Goal: Use online tool/utility: Utilize a website feature to perform a specific function

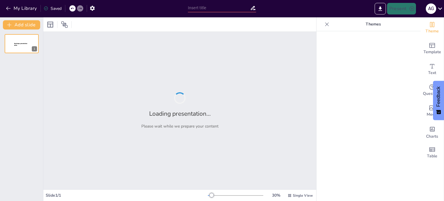
type input "New Sendsteps"
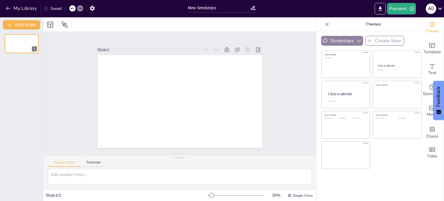
click at [356, 40] on icon "button" at bounding box center [359, 41] width 6 height 6
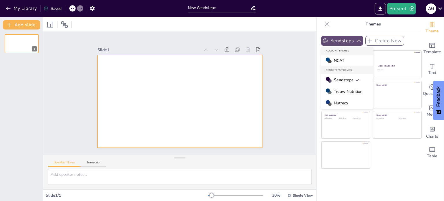
click at [135, 60] on div at bounding box center [179, 101] width 165 height 93
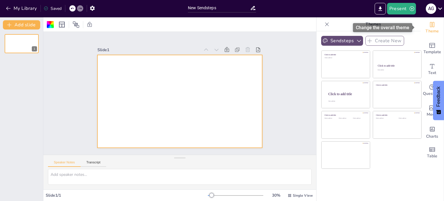
click at [430, 29] on span "Theme" at bounding box center [432, 31] width 13 height 6
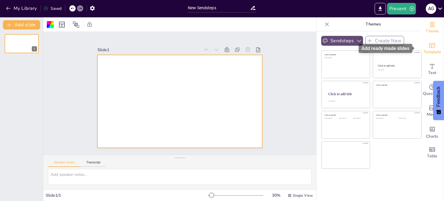
click at [428, 49] on span "Template" at bounding box center [433, 52] width 18 height 6
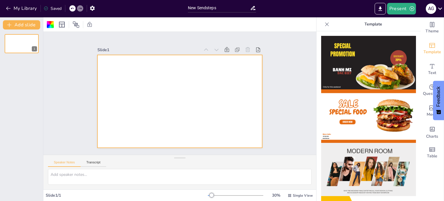
click at [324, 23] on icon at bounding box center [327, 24] width 6 height 6
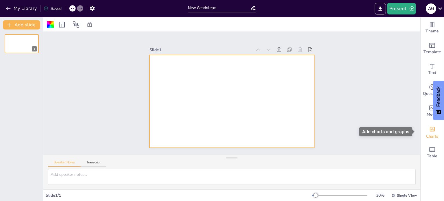
click at [430, 127] on icon "Add charts and graphs" at bounding box center [432, 129] width 5 height 5
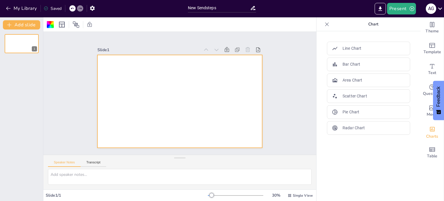
click at [324, 22] on icon at bounding box center [327, 24] width 6 height 6
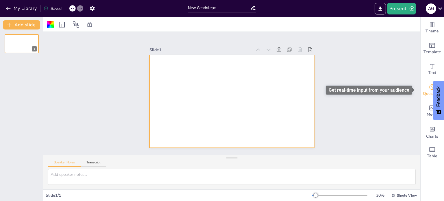
click at [429, 89] on icon "Get real-time input from your audience" at bounding box center [432, 87] width 7 height 7
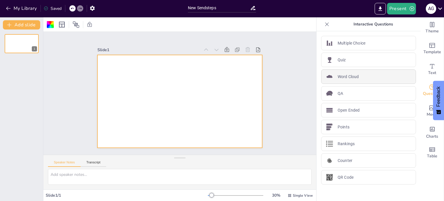
click at [345, 77] on p "Word Cloud" at bounding box center [348, 77] width 21 height 6
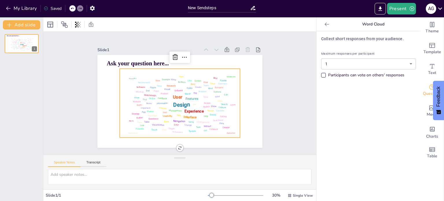
click at [343, 62] on body "My Library Saved New Sendsteps Present A g Document fonts Akatab Popular fonts …" at bounding box center [222, 100] width 444 height 201
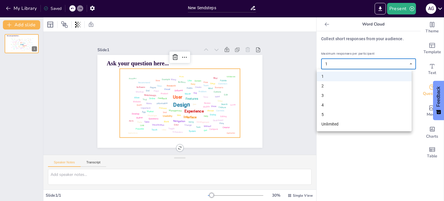
click at [340, 91] on li "3" at bounding box center [364, 96] width 95 height 10
type input "3"
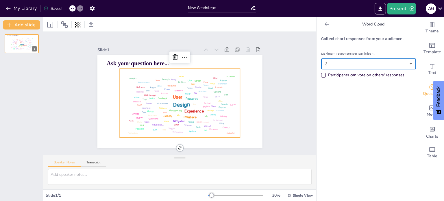
click at [321, 74] on div "Participants can vote on others' responses" at bounding box center [323, 75] width 5 height 5
click at [321, 73] on div "Participants can vote on others' responses" at bounding box center [323, 75] width 5 height 5
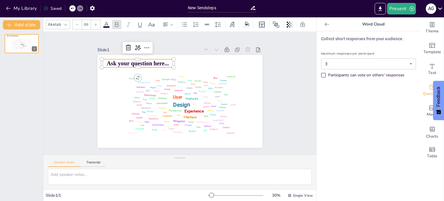
click at [135, 61] on span "Ask your question here..." at bounding box center [141, 59] width 62 height 13
click at [135, 61] on span "Ask your question here..." at bounding box center [138, 63] width 62 height 7
click at [134, 61] on span "Ask your question here..." at bounding box center [138, 63] width 62 height 7
click at [134, 61] on span "Ask your question here..." at bounding box center [141, 59] width 62 height 13
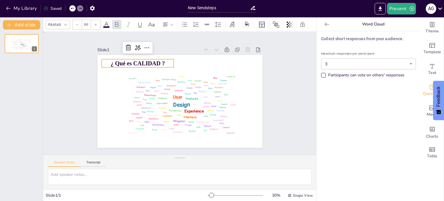
click at [286, 108] on div "Slide 1 Design User Experience Interface Features Navigation Usability Test Pro…" at bounding box center [180, 93] width 284 height 151
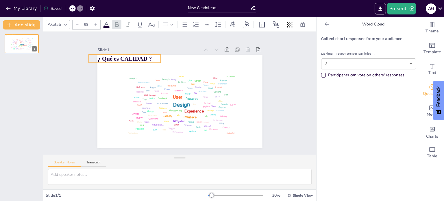
drag, startPoint x: 136, startPoint y: 60, endPoint x: 123, endPoint y: 55, distance: 13.8
click at [123, 55] on span "¿ Qué es CALIDAD ?" at bounding box center [138, 43] width 54 height 23
click at [403, 10] on button "Present" at bounding box center [401, 9] width 29 height 12
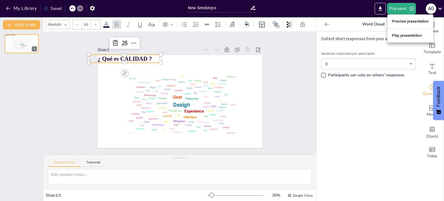
click at [402, 20] on li "Preview presentation" at bounding box center [411, 21] width 46 height 9
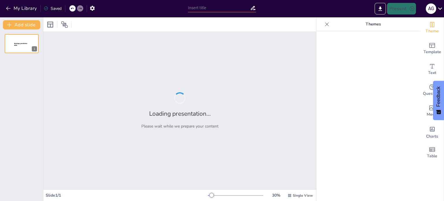
type input "New Sendsteps"
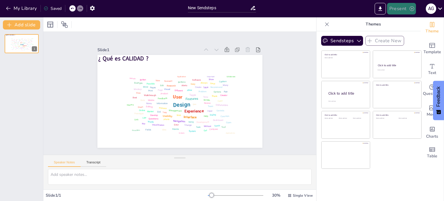
click at [401, 10] on button "Present" at bounding box center [401, 9] width 29 height 12
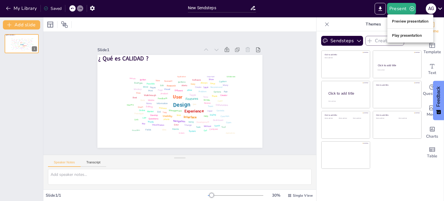
click at [397, 171] on div at bounding box center [222, 100] width 444 height 201
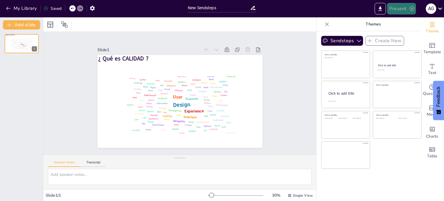
click at [401, 9] on button "Present" at bounding box center [401, 9] width 29 height 12
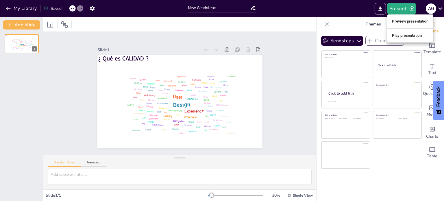
click at [398, 34] on li "Play presentation" at bounding box center [411, 35] width 46 height 9
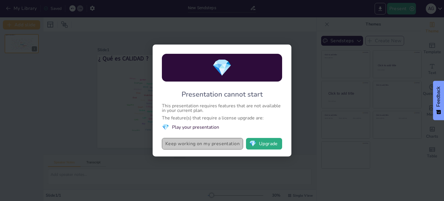
click at [203, 143] on button "Keep working on my presentation" at bounding box center [202, 144] width 81 height 12
